Goal: Navigation & Orientation: Find specific page/section

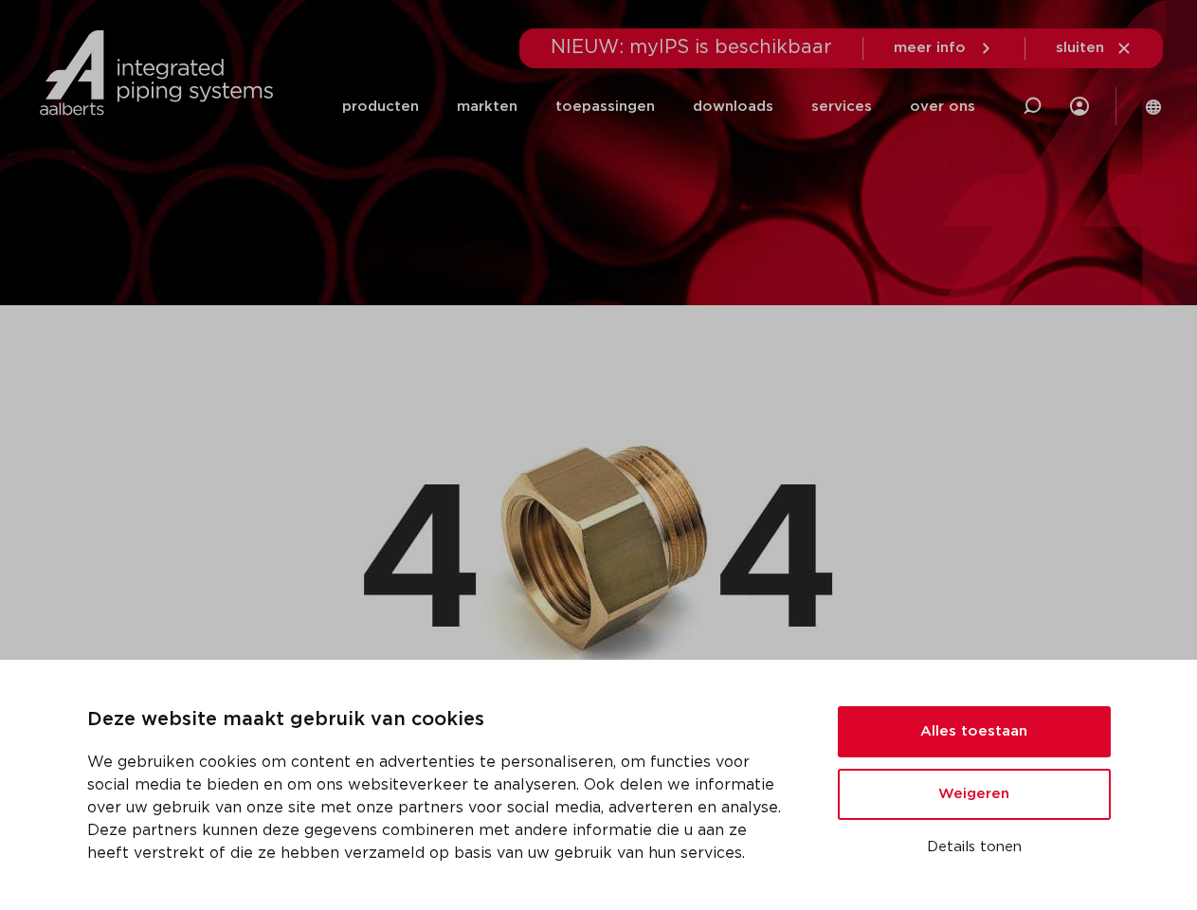
click at [598, 455] on img at bounding box center [598, 543] width 469 height 299
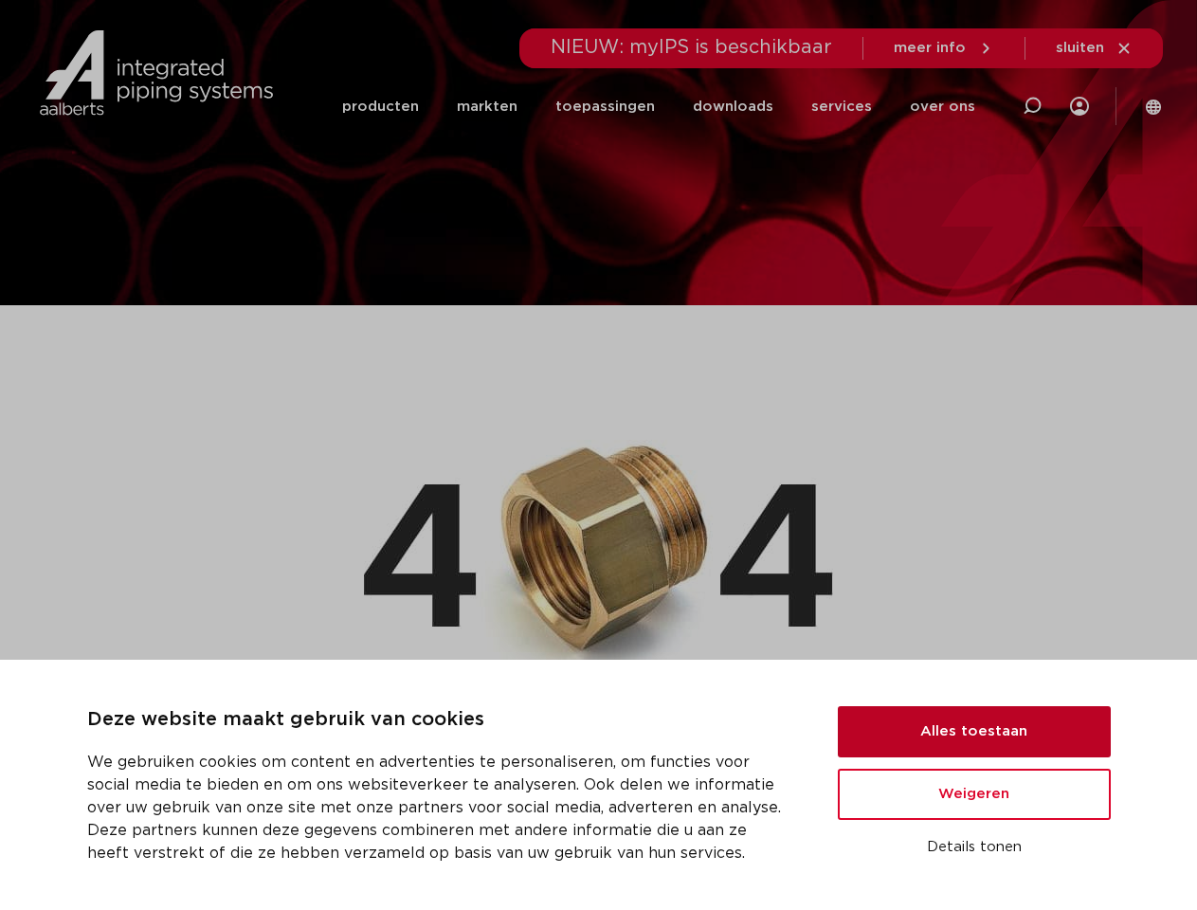
click at [974, 732] on button "Alles toestaan" at bounding box center [974, 731] width 273 height 51
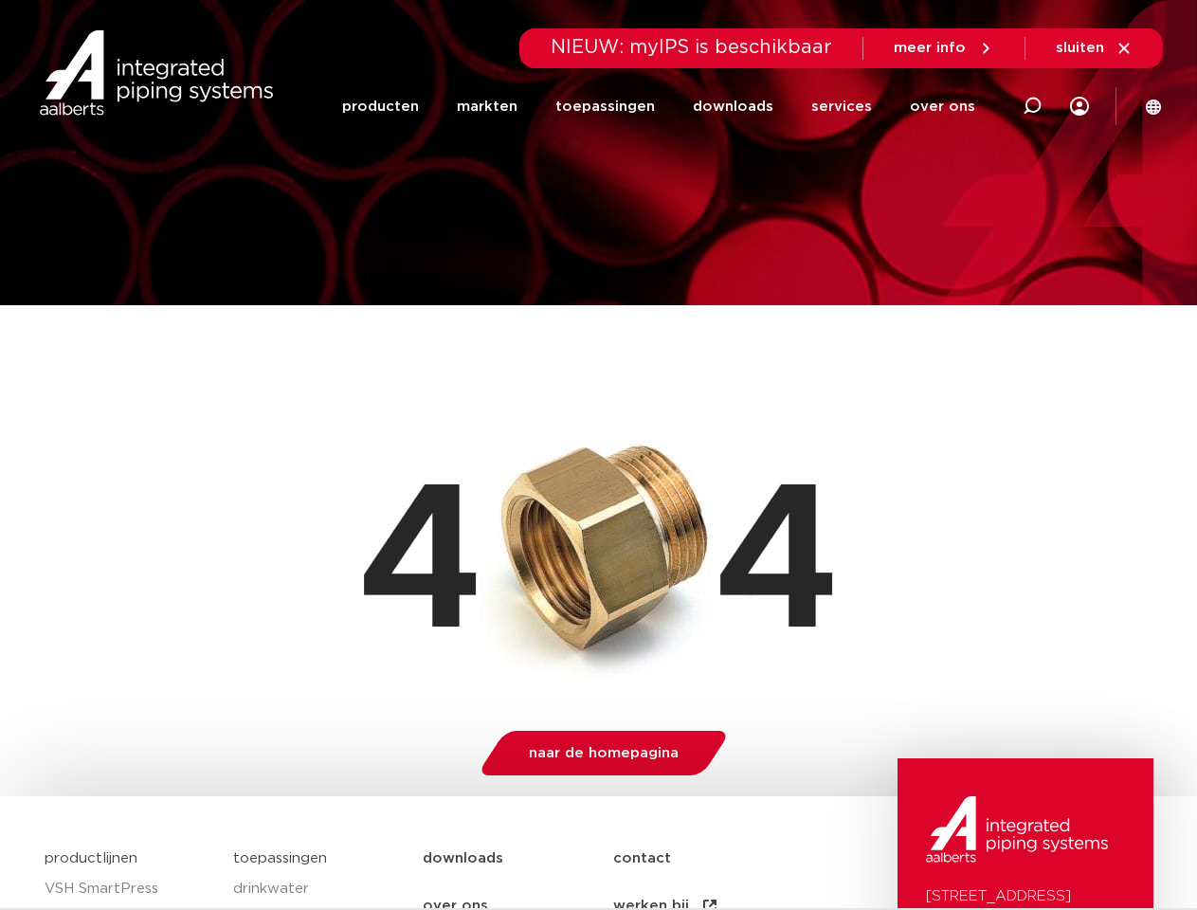
click at [974, 847] on img at bounding box center [1017, 829] width 182 height 66
click at [668, 106] on li "toepassingen" at bounding box center [605, 106] width 137 height 73
click at [1032, 106] on icon at bounding box center [1032, 106] width 23 height 23
click at [1095, 48] on span "sluiten" at bounding box center [1080, 48] width 48 height 14
